Goal: Task Accomplishment & Management: Manage account settings

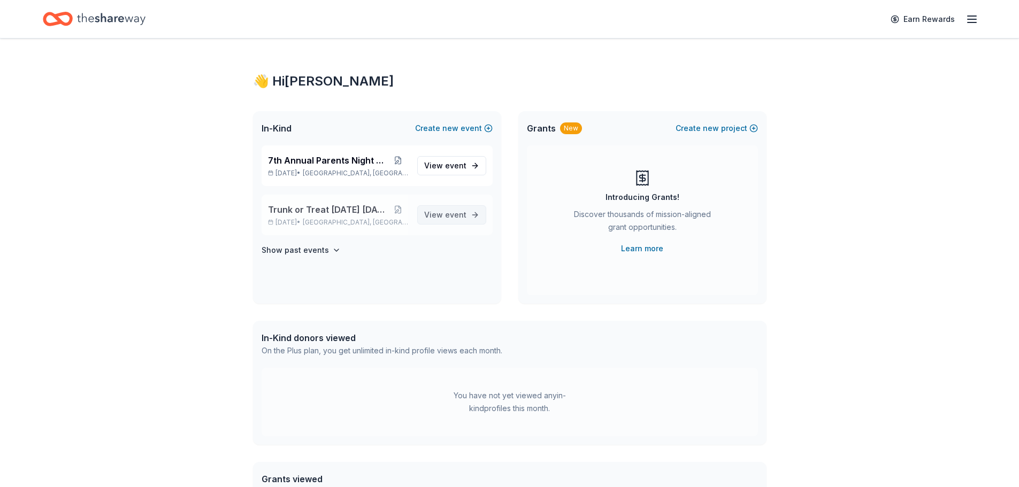
click at [449, 215] on span "event" at bounding box center [455, 214] width 21 height 9
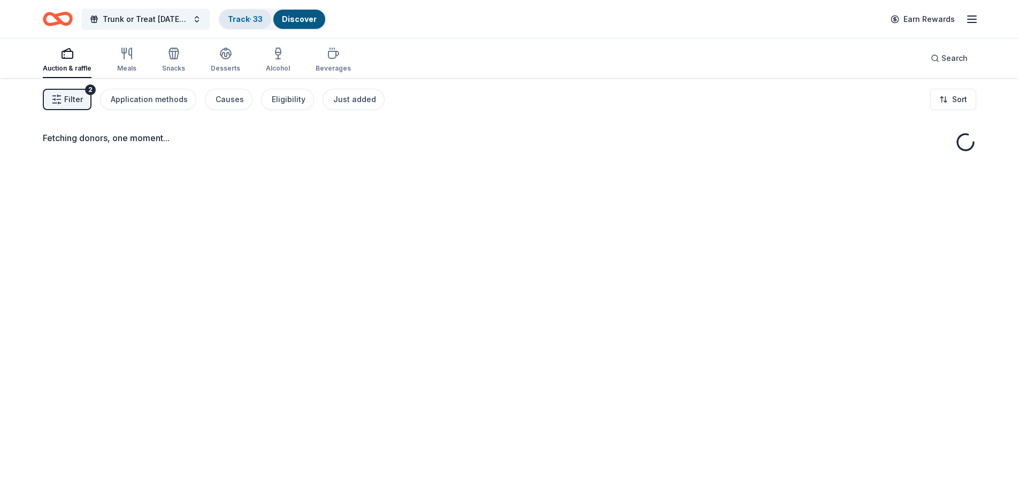
click at [233, 17] on link "Track · 33" at bounding box center [245, 18] width 35 height 9
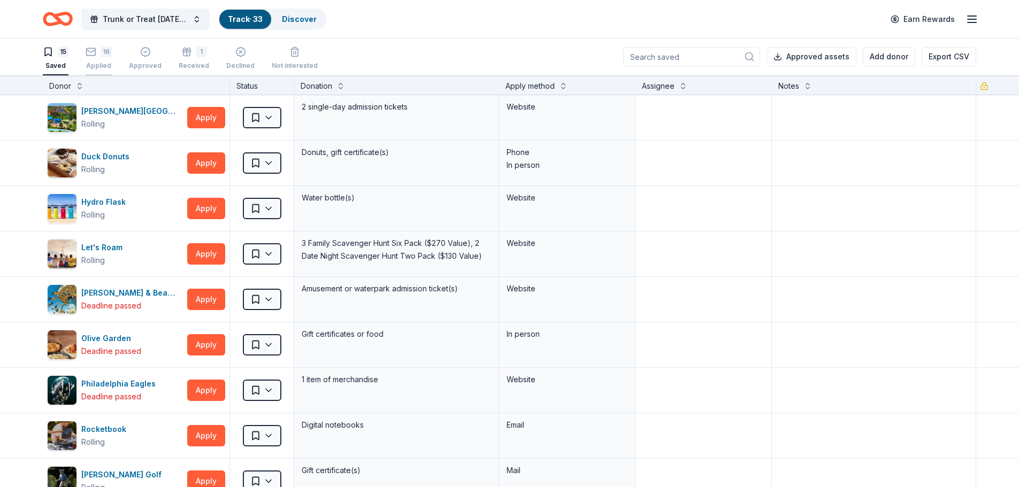
click at [91, 48] on icon "button" at bounding box center [91, 52] width 11 height 11
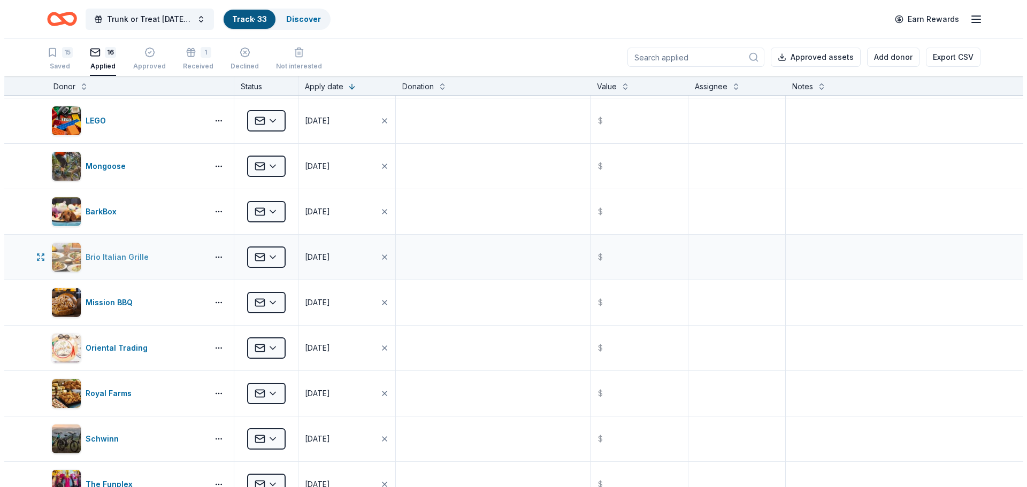
scroll to position [107, 0]
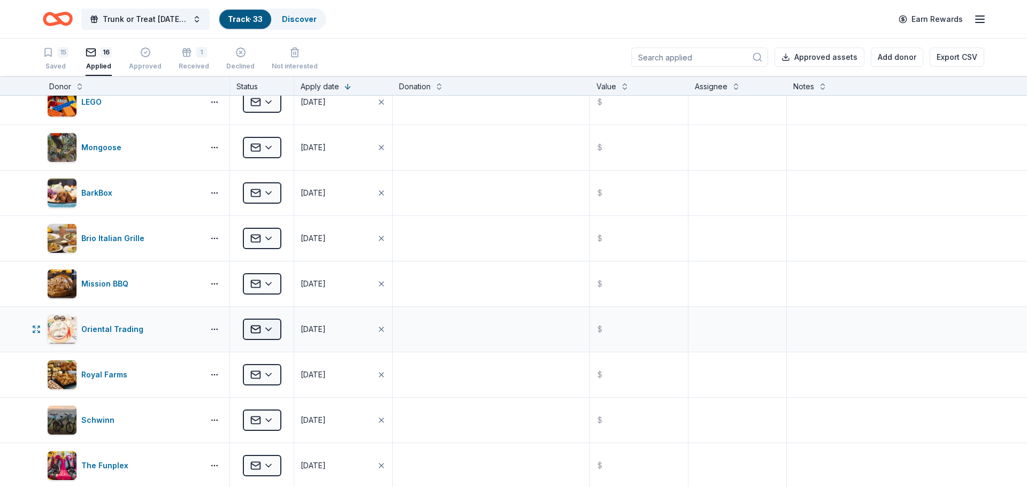
click at [259, 322] on html "Trunk or Treat [DATE] [DATE] Track · 33 Discover Earn Rewards 15 Saved 16 Appli…" at bounding box center [513, 243] width 1027 height 487
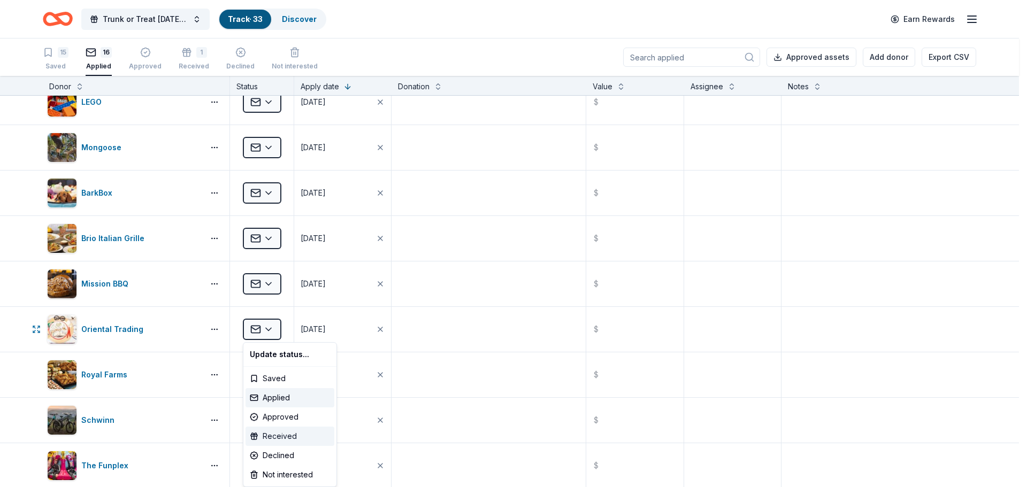
click at [300, 438] on div "Received" at bounding box center [290, 436] width 89 height 19
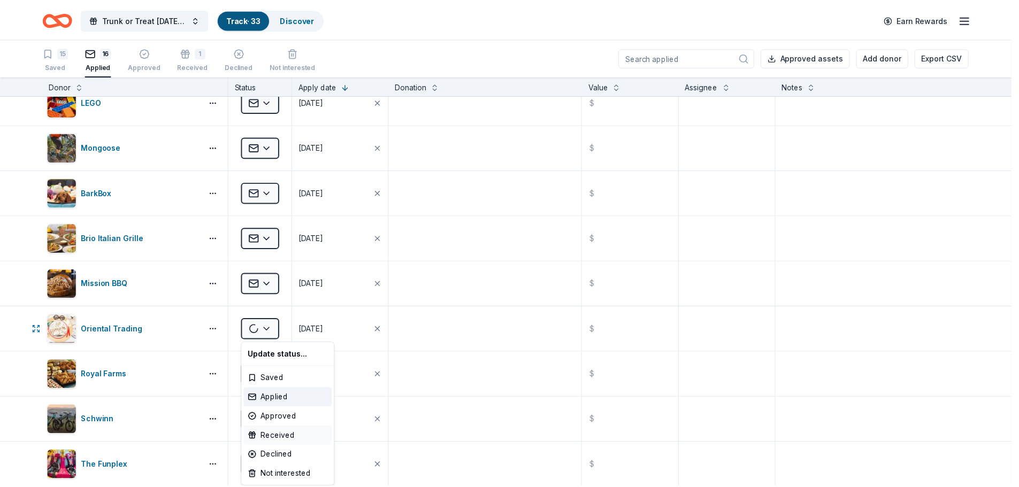
scroll to position [62, 0]
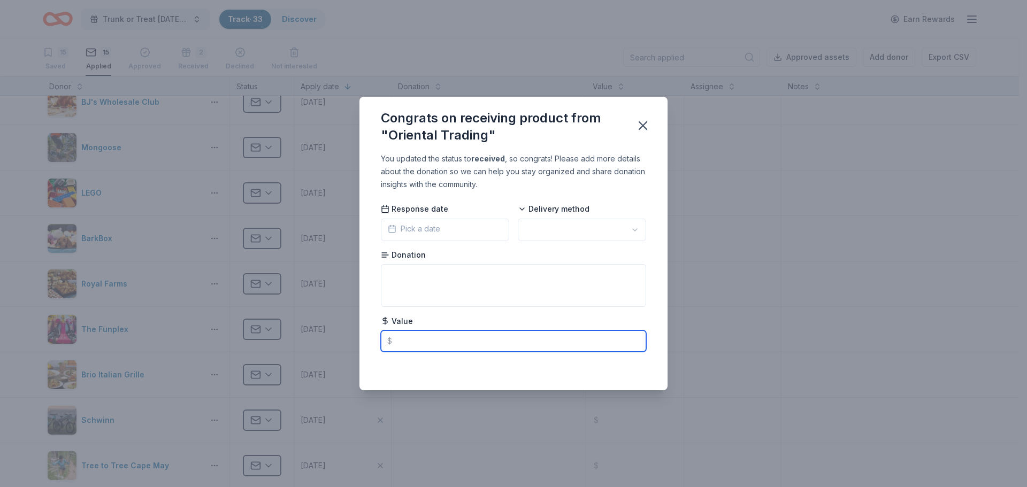
click at [415, 338] on input "text" at bounding box center [513, 341] width 265 height 21
click at [592, 231] on html "Trunk or Treat [DATE] [DATE] Track · 33 Discover Earn Rewards 15 Saved 15 Appli…" at bounding box center [513, 243] width 1027 height 487
type input "25.00"
click at [451, 239] on button "Pick a date" at bounding box center [445, 230] width 128 height 22
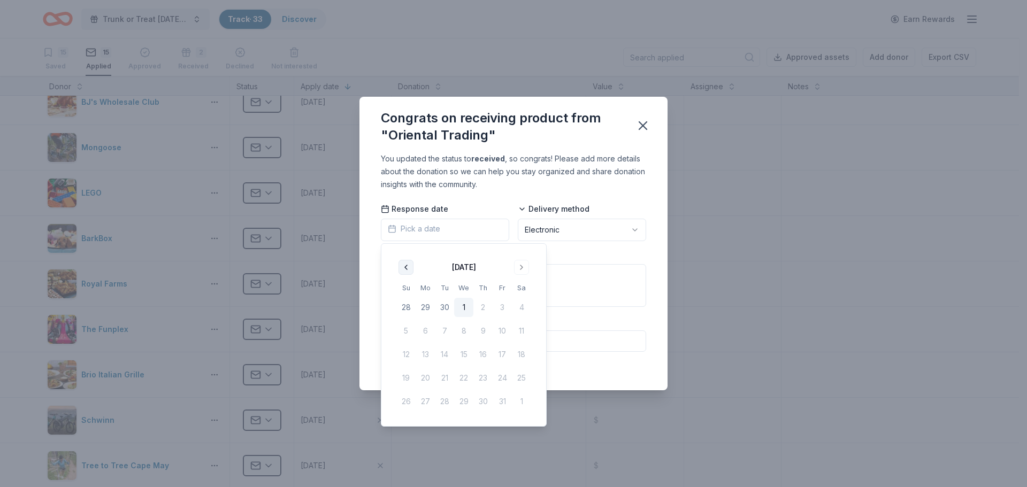
click at [403, 267] on button "Go to previous month" at bounding box center [406, 267] width 15 height 15
click at [465, 356] on button "17" at bounding box center [463, 354] width 19 height 19
click at [566, 114] on div "Congrats on receiving product from "Oriental Trading"" at bounding box center [502, 127] width 242 height 34
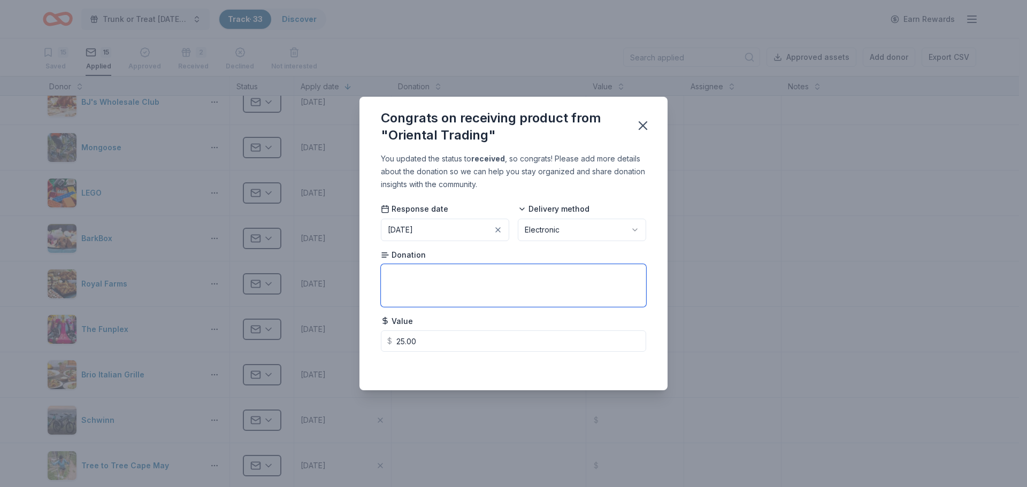
click at [458, 285] on textarea at bounding box center [513, 285] width 265 height 43
type textarea "gift certificate to their website"
click at [520, 362] on div "Saved" at bounding box center [513, 367] width 265 height 13
click at [642, 121] on icon "button" at bounding box center [643, 125] width 15 height 15
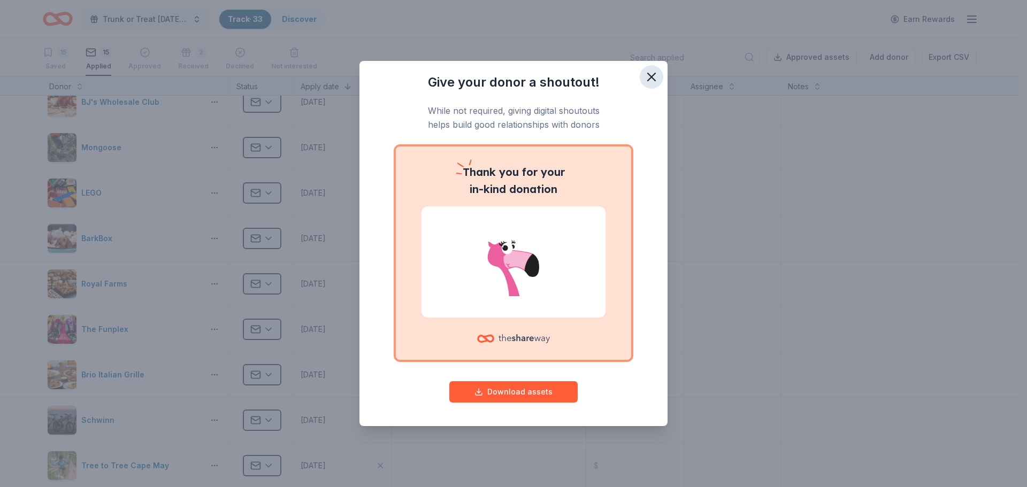
click at [657, 83] on icon "button" at bounding box center [651, 77] width 15 height 15
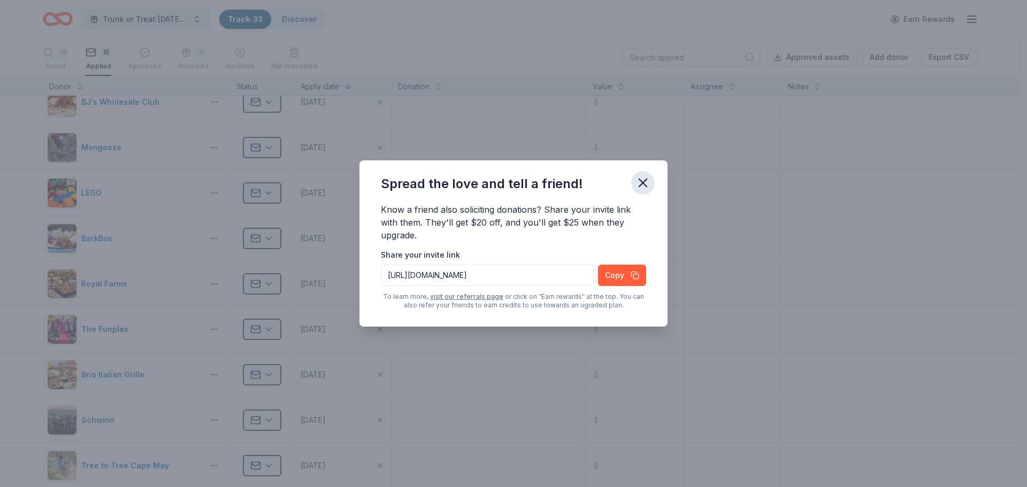
click at [648, 180] on icon "button" at bounding box center [643, 182] width 15 height 15
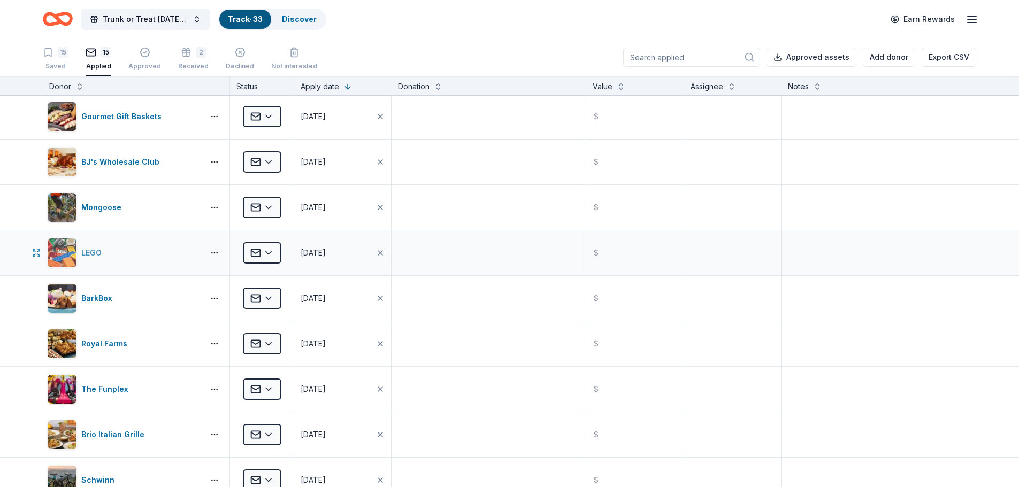
scroll to position [0, 0]
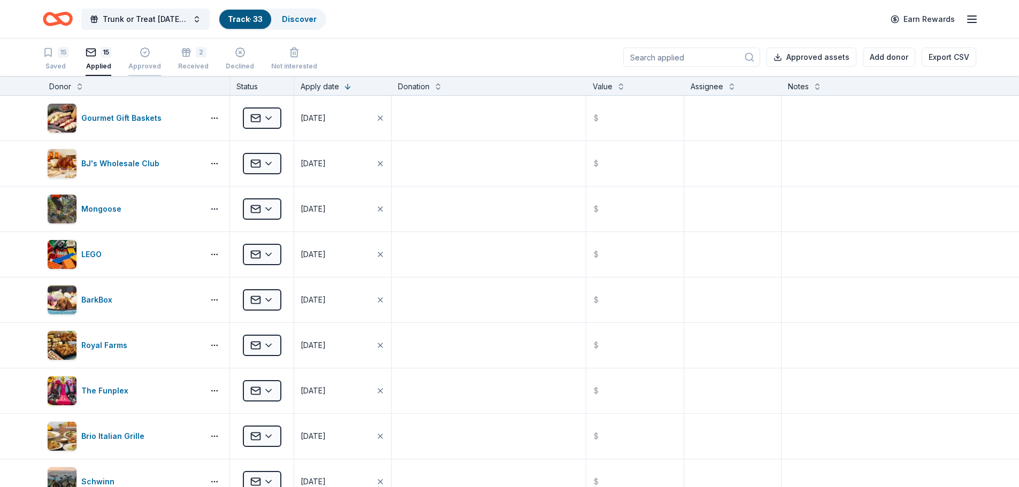
click at [148, 58] on div "Approved" at bounding box center [144, 59] width 33 height 24
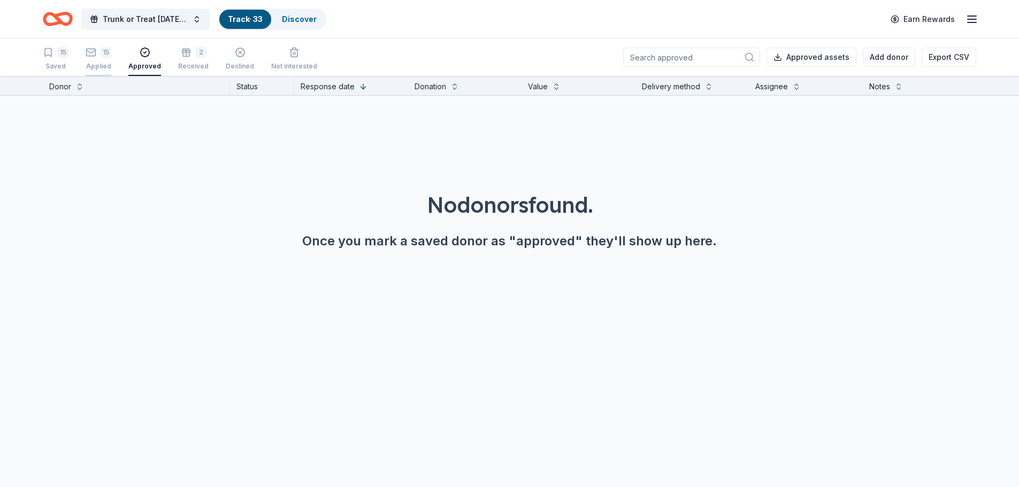
click at [96, 51] on rect "button" at bounding box center [91, 52] width 9 height 7
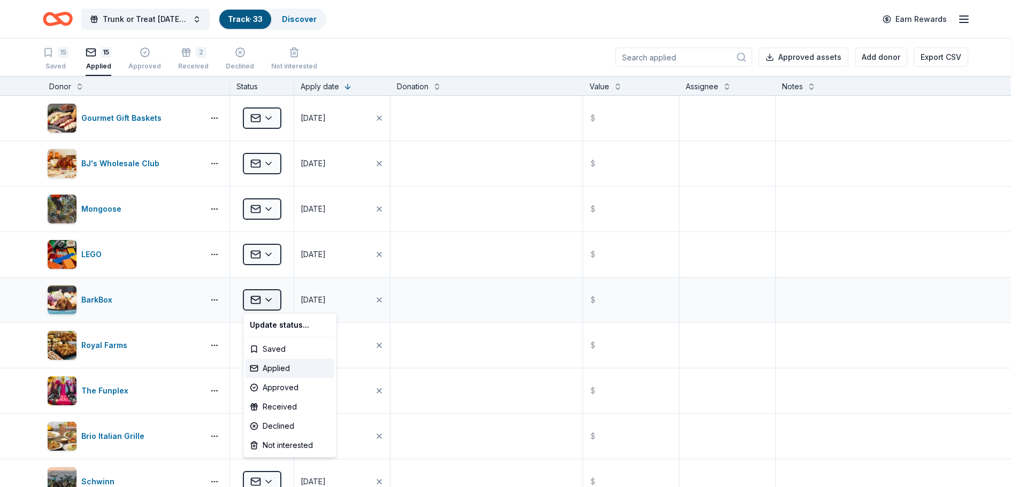
click at [276, 305] on html "Trunk or Treat [DATE] [DATE] Track · 33 Discover Earn Rewards 15 Saved 15 Appli…" at bounding box center [509, 243] width 1019 height 487
click at [281, 387] on div "Approved" at bounding box center [290, 387] width 89 height 19
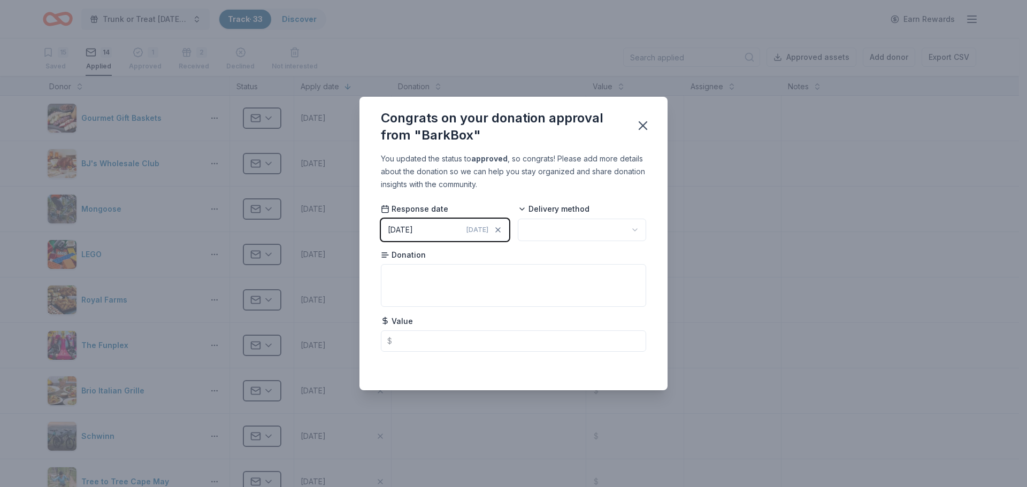
click at [438, 228] on button "[DATE] [DATE]" at bounding box center [445, 230] width 128 height 22
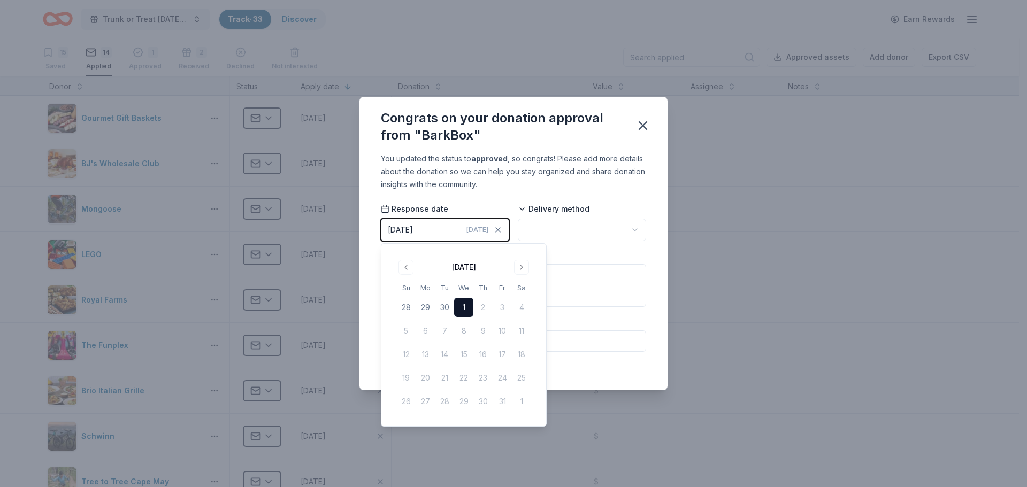
click at [398, 261] on div "[DATE]" at bounding box center [463, 266] width 135 height 15
click at [409, 268] on button "Go to previous month" at bounding box center [406, 267] width 15 height 15
click at [463, 353] on button "17" at bounding box center [463, 354] width 19 height 19
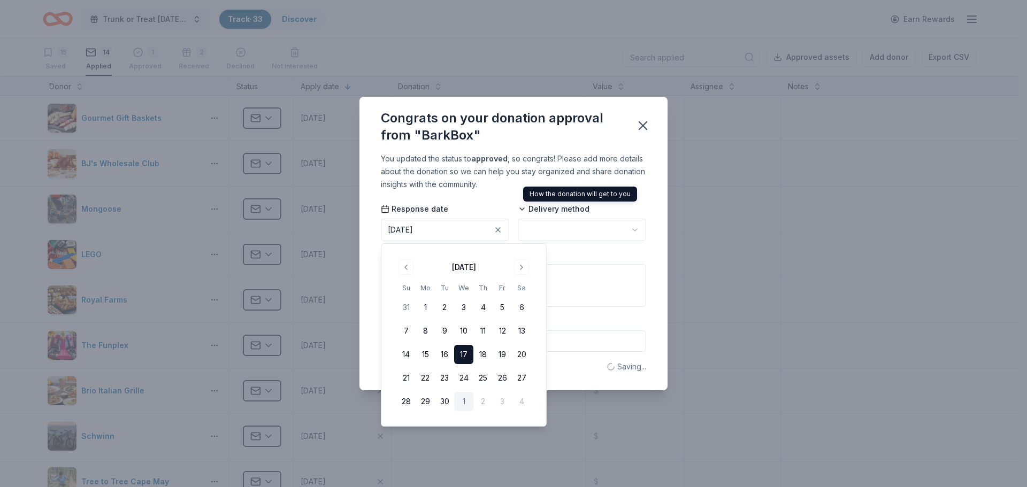
click at [565, 233] on html "Trunk or Treat [DATE] [DATE] Track · 33 Discover Earn Rewards 15 Saved 14 Appli…" at bounding box center [513, 243] width 1027 height 487
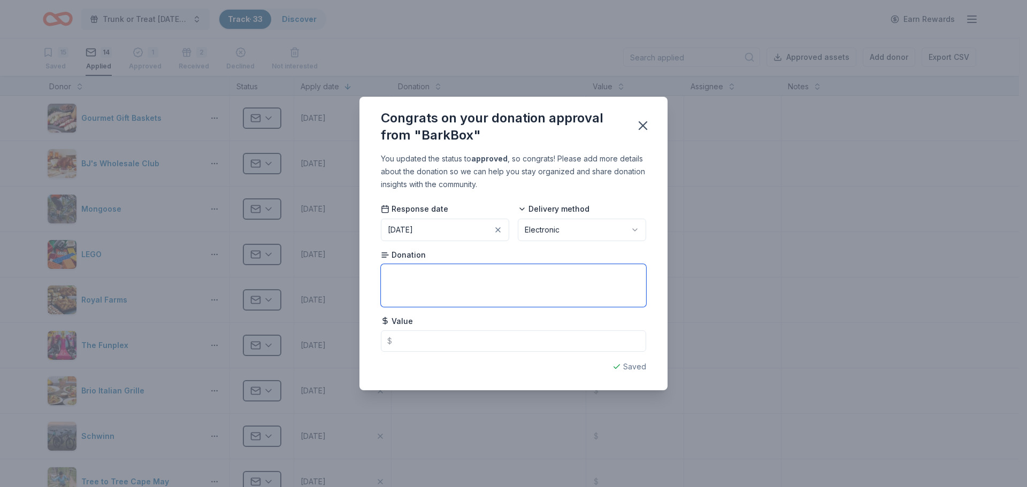
click at [432, 281] on textarea at bounding box center [513, 285] width 265 height 43
paste textarea "At the moment, we are only able to provide a digital gift certificate to raffle…"
type textarea "At the moment, we are only able to provide a digital gift certificate to raffle…"
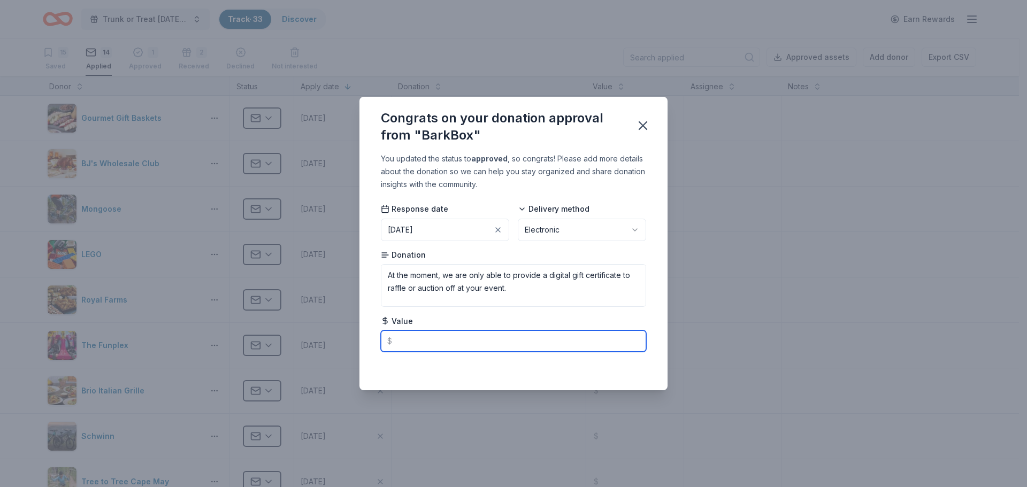
click at [410, 349] on input "text" at bounding box center [513, 341] width 265 height 21
type input "45.00"
click at [760, 207] on div "Congrats on your donation approval from "BarkBox" You updated the status to app…" at bounding box center [513, 243] width 1027 height 487
click at [641, 119] on icon "button" at bounding box center [643, 125] width 15 height 15
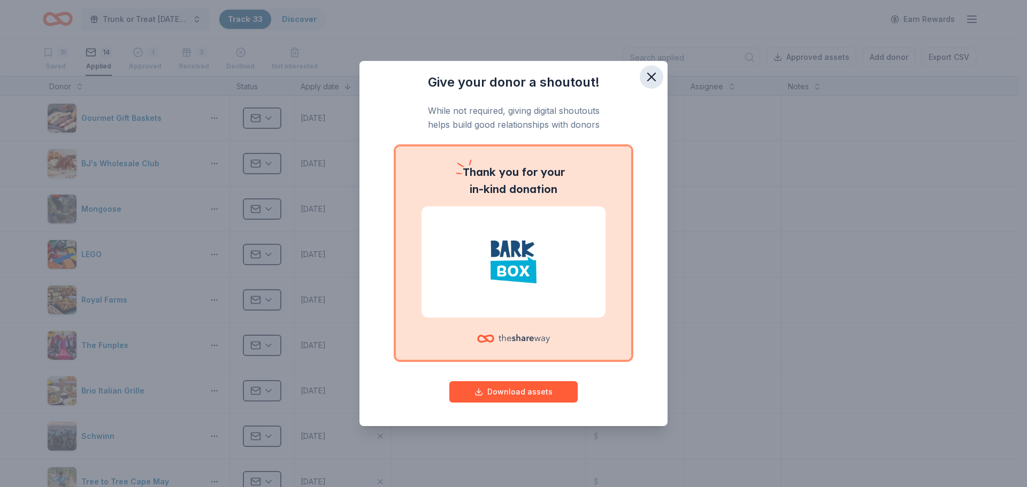
click at [651, 74] on icon "button" at bounding box center [651, 77] width 15 height 15
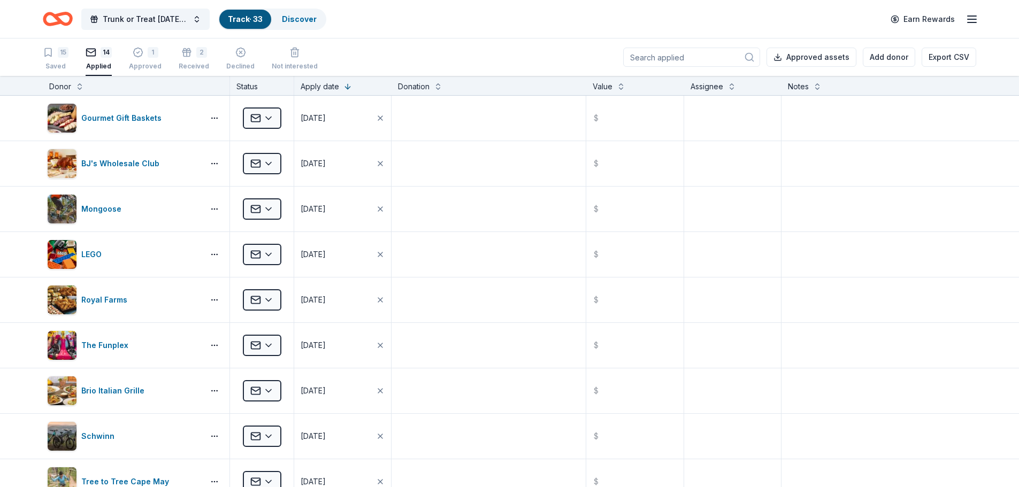
click at [161, 51] on div "15 Saved 14 Applied 1 Approved 2 Received Declined Not interested" at bounding box center [180, 59] width 275 height 33
click at [148, 52] on div "1" at bounding box center [153, 46] width 11 height 11
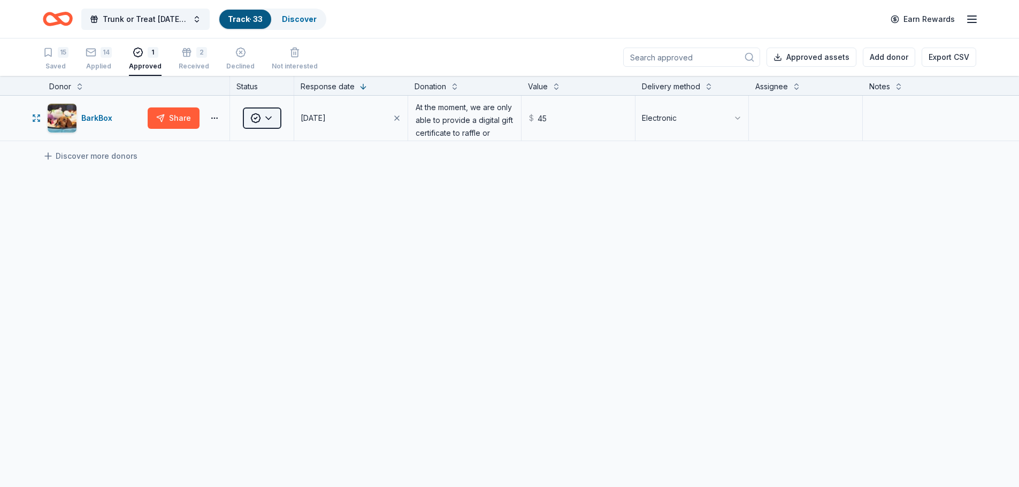
click at [275, 118] on html "Trunk or Treat [DATE] [DATE] Track · 33 Discover Earn Rewards 15 Saved 14 Appli…" at bounding box center [509, 243] width 1019 height 487
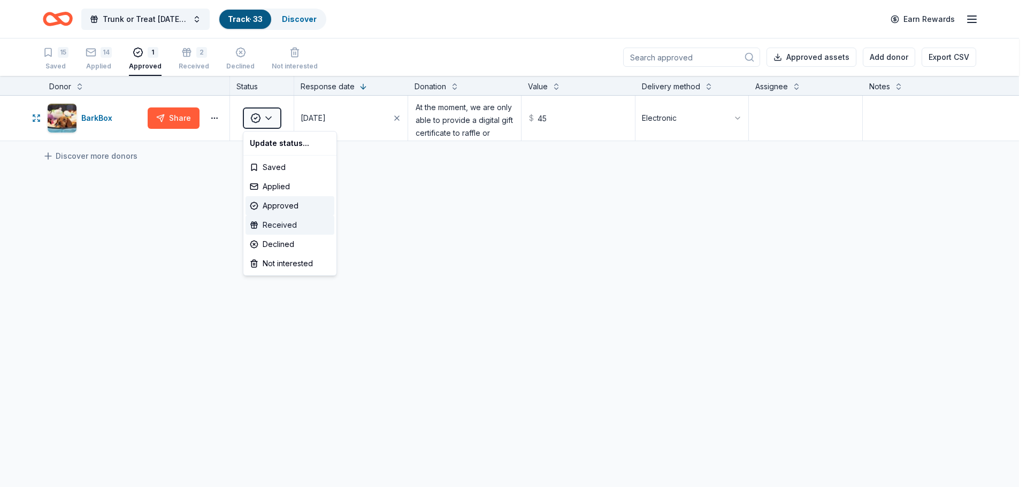
click at [292, 227] on div "Received" at bounding box center [290, 225] width 89 height 19
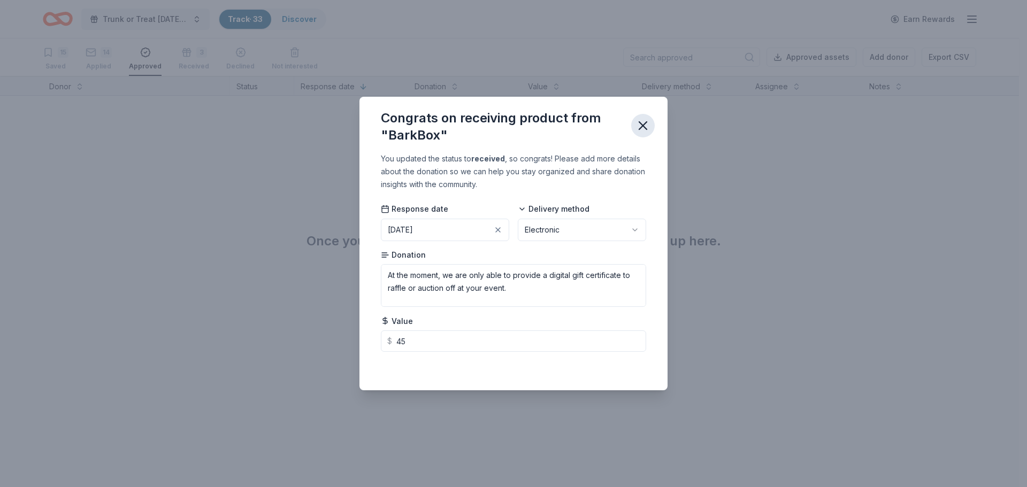
click at [642, 124] on icon "button" at bounding box center [643, 125] width 15 height 15
